Goal: Navigation & Orientation: Understand site structure

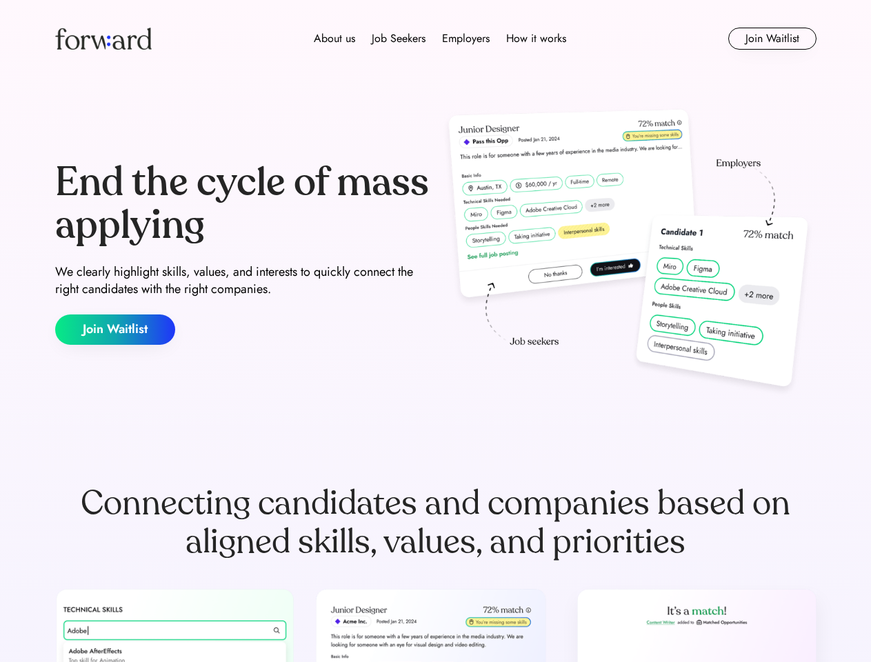
click at [435, 331] on div "End the cycle of mass applying We clearly highlight skills, values, and interes…" at bounding box center [435, 253] width 761 height 296
click at [436, 39] on div "About us Job Seekers Employers How it works" at bounding box center [439, 38] width 543 height 17
click at [103, 39] on img at bounding box center [103, 39] width 96 height 22
click at [440, 39] on div "About us Job Seekers Employers How it works" at bounding box center [439, 38] width 543 height 17
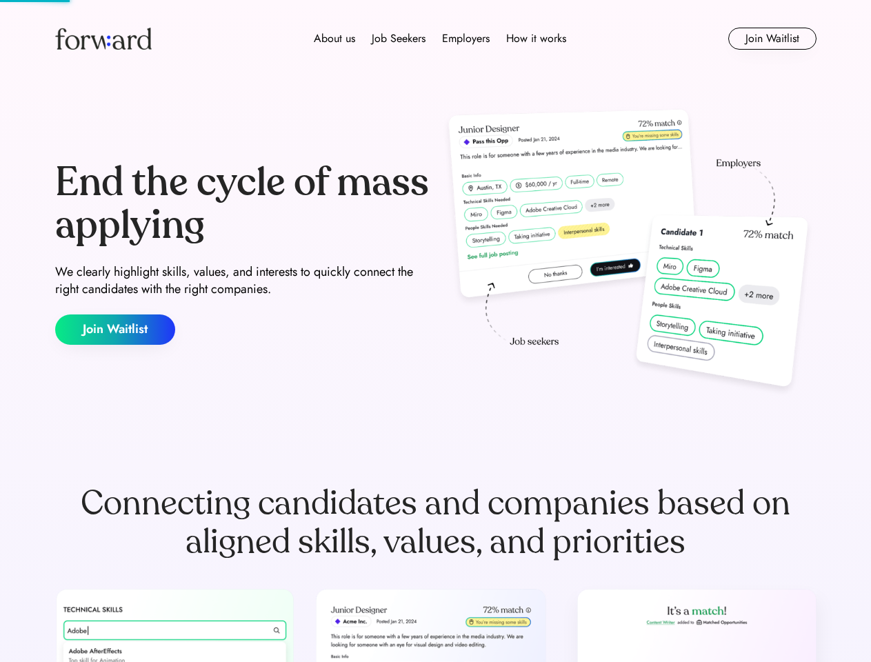
click at [334, 39] on div "About us" at bounding box center [334, 38] width 41 height 17
click at [398, 39] on div "Job Seekers" at bounding box center [398, 38] width 54 height 17
click at [465, 39] on div "Employers" at bounding box center [466, 38] width 48 height 17
click at [535, 39] on div "How it works" at bounding box center [536, 38] width 60 height 17
click at [771, 39] on button "Join Waitlist" at bounding box center [772, 39] width 88 height 22
